Goal: Navigation & Orientation: Find specific page/section

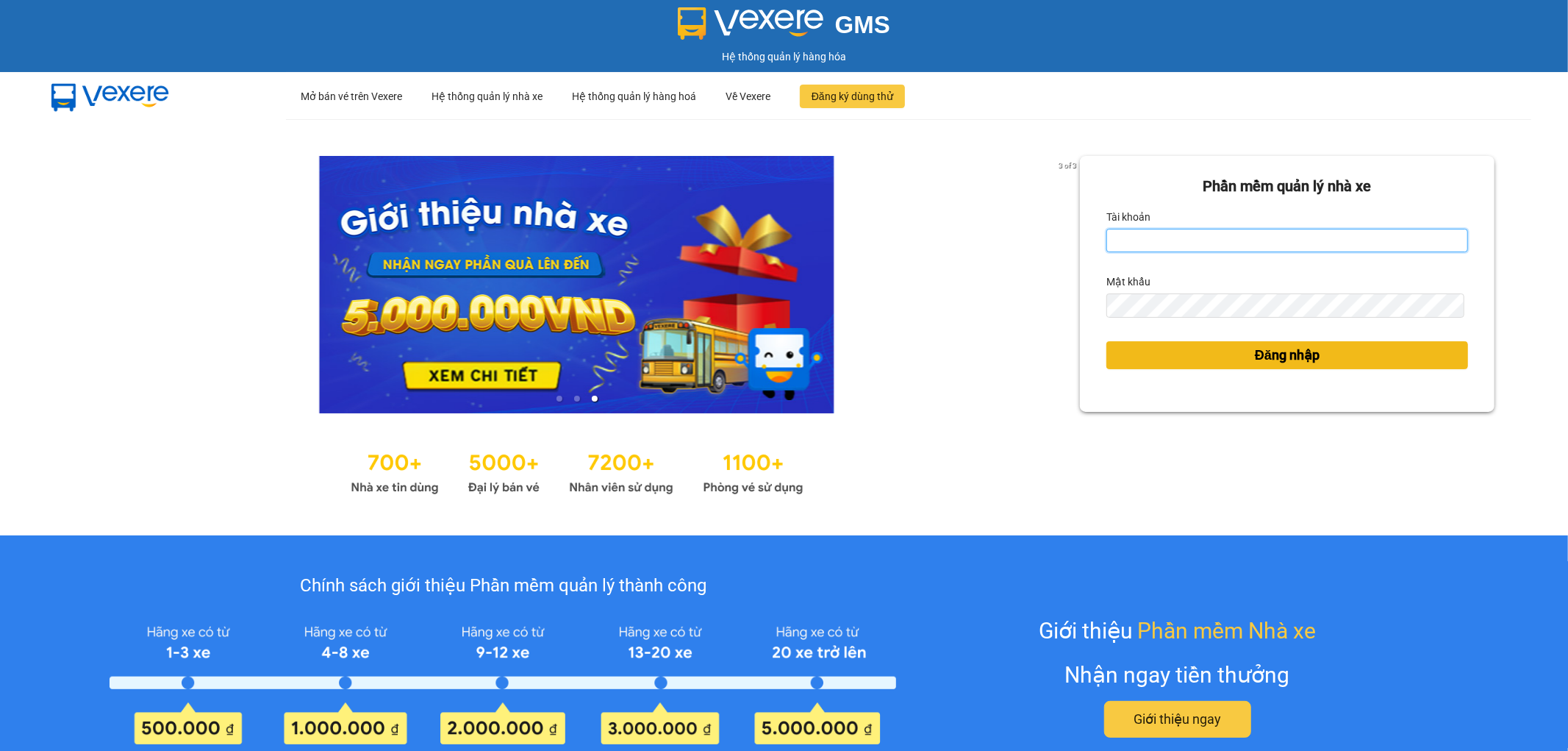
type input "nhi.dalatoi"
click at [1274, 353] on span "Đăng nhập" at bounding box center [1287, 355] width 65 height 21
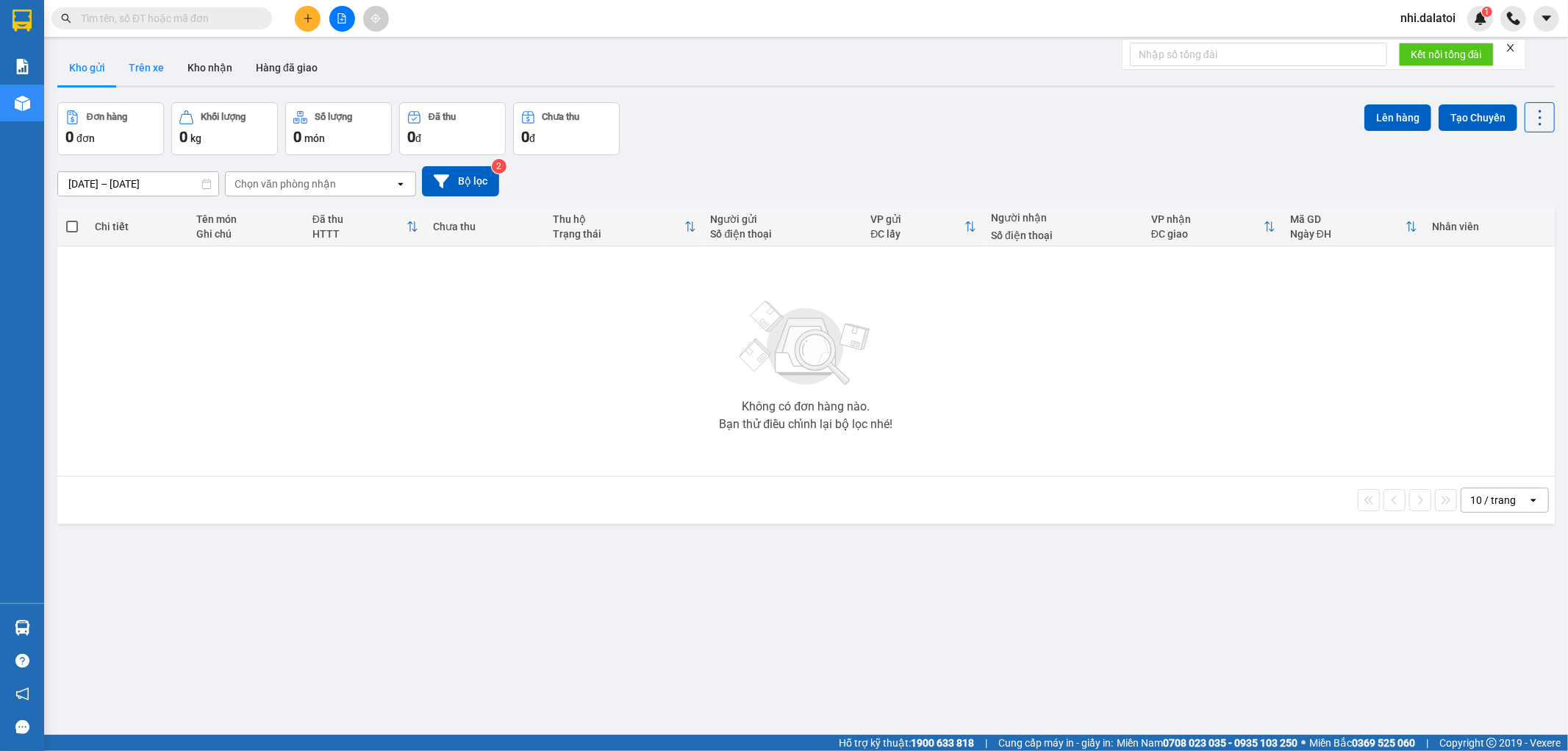
click at [126, 70] on button "Trên xe" at bounding box center [145, 67] width 59 height 35
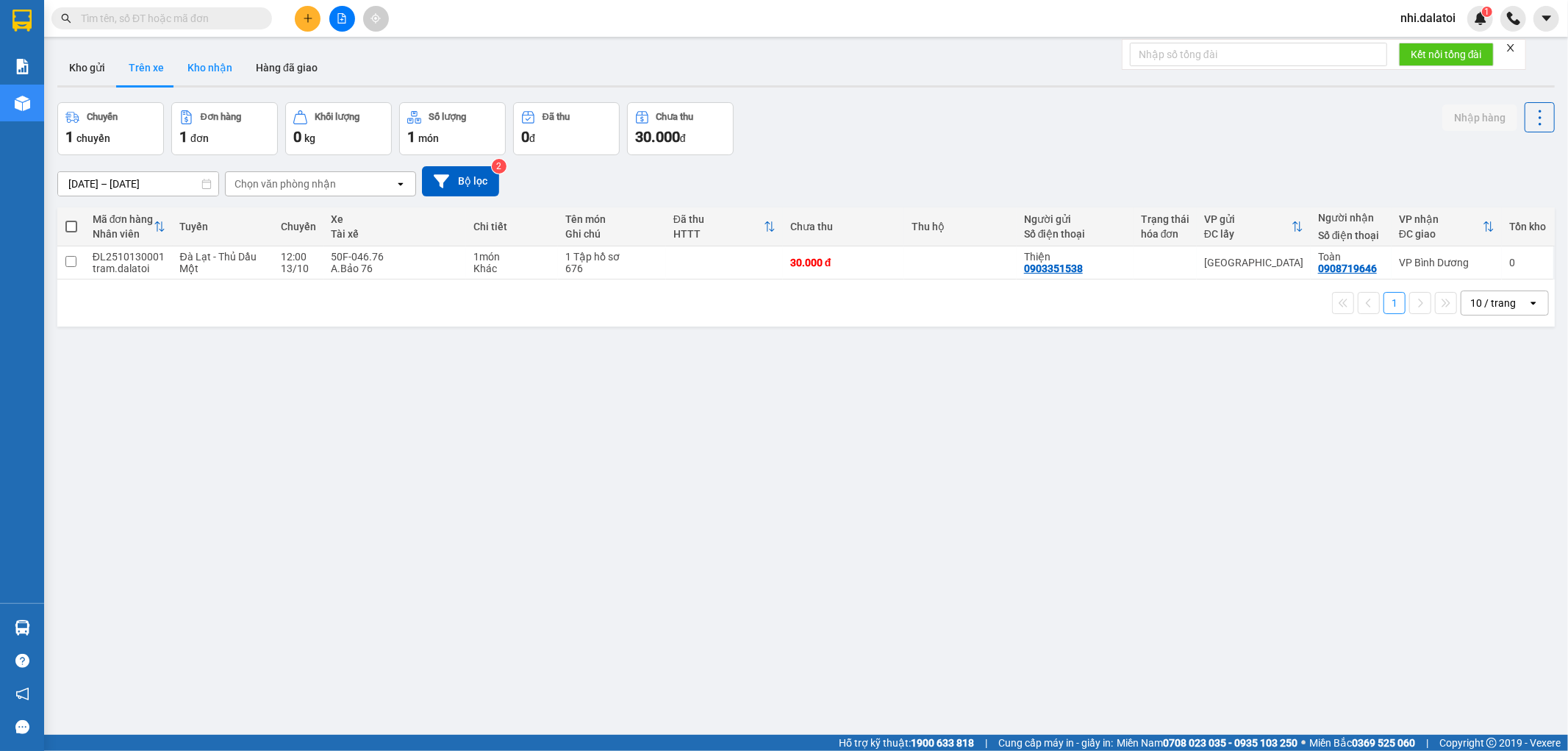
click at [222, 78] on button "Kho nhận" at bounding box center [210, 67] width 69 height 35
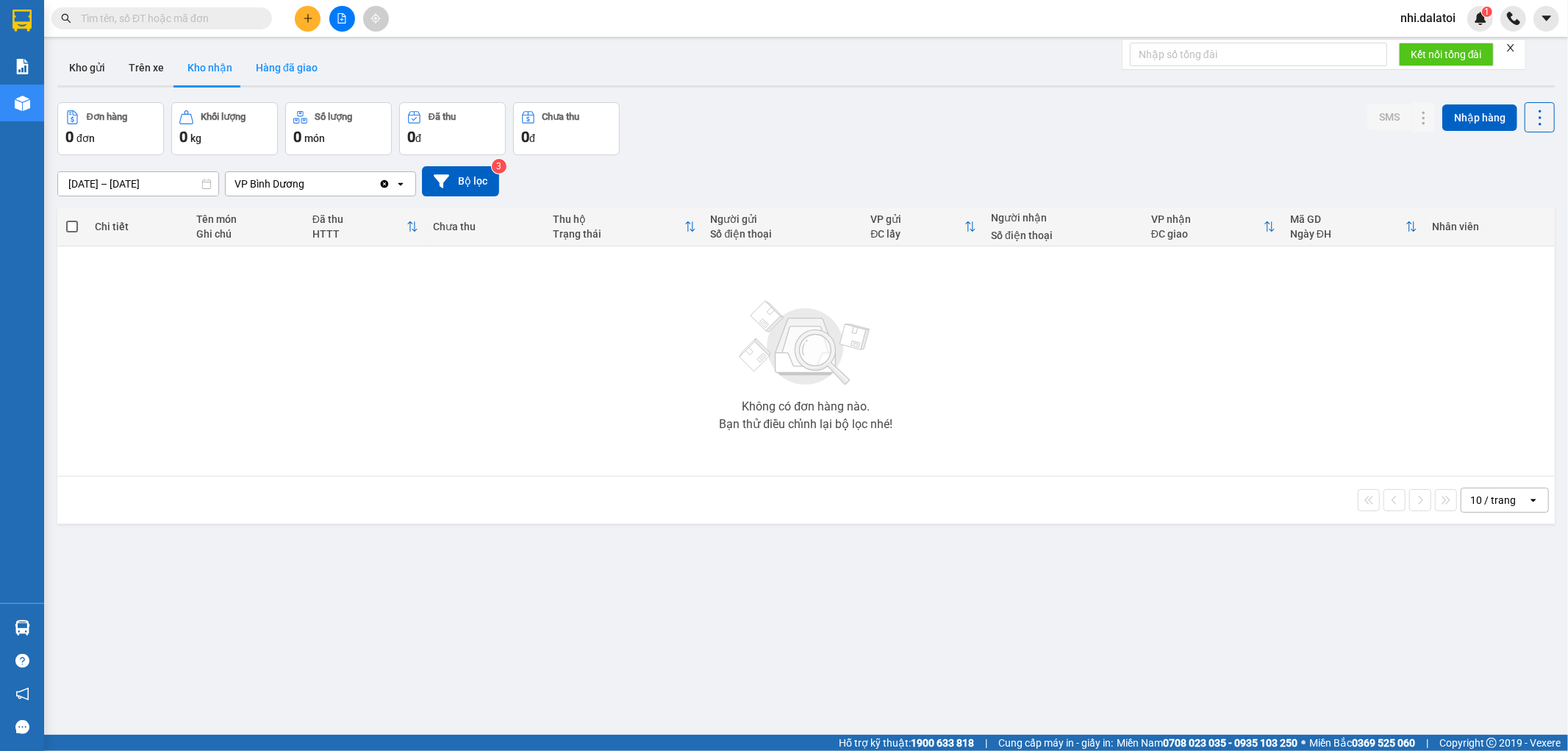
click at [275, 61] on button "Hàng đã giao" at bounding box center [286, 67] width 85 height 35
